Goal: Information Seeking & Learning: Learn about a topic

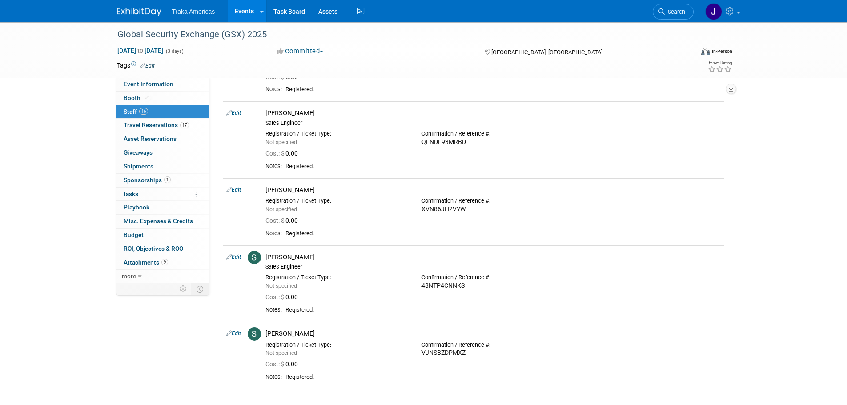
click at [140, 13] on img at bounding box center [139, 12] width 44 height 9
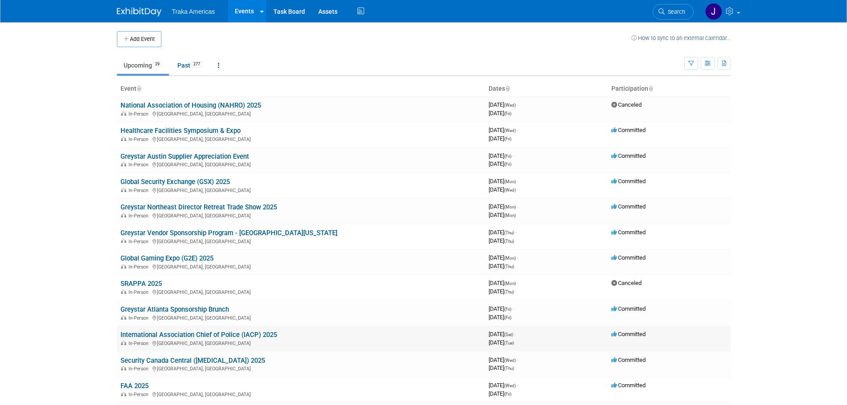
click at [197, 335] on link "International Association Chief of Police (IACP) 2025" at bounding box center [198, 335] width 156 height 8
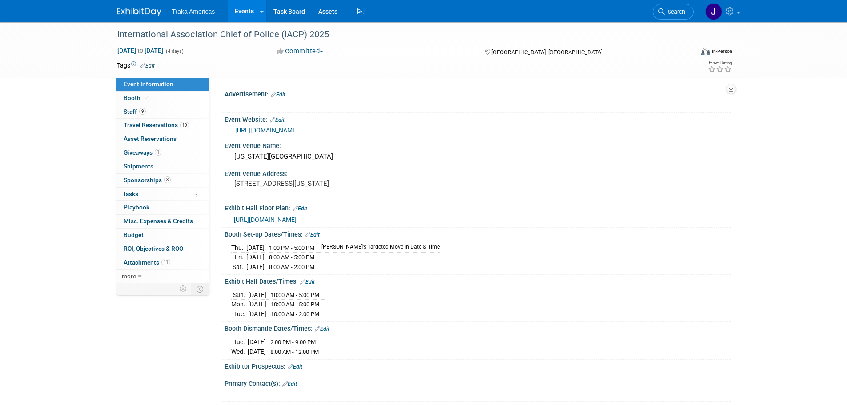
select select "National"
click at [296, 223] on span "https://iacp2025.mapyourshow.com/8_0/exhview/index.cfm#site-navigation" at bounding box center [265, 219] width 63 height 7
click at [268, 223] on span "https://iacp2025.mapyourshow.com/8_0/exhview/index.cfm#site-navigation" at bounding box center [265, 219] width 63 height 7
